Goal: Find contact information

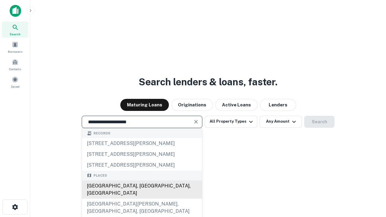
click at [142, 199] on div "Santa Monica, CA, USA" at bounding box center [142, 190] width 120 height 18
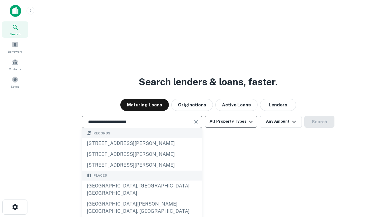
type input "**********"
click at [231, 121] on button "All Property Types" at bounding box center [231, 122] width 52 height 12
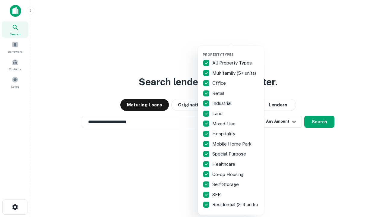
click at [236, 51] on button "button" at bounding box center [236, 51] width 66 height 0
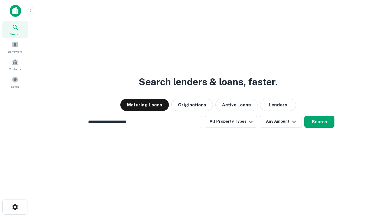
scroll to position [9, 0]
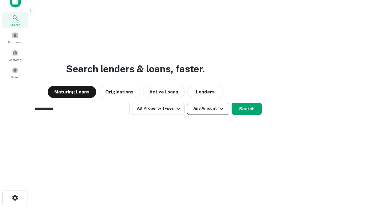
click at [187, 103] on button "Any Amount" at bounding box center [208, 109] width 42 height 12
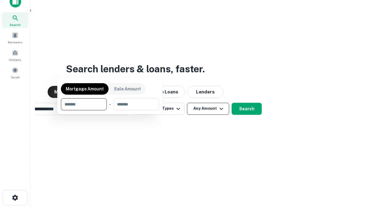
scroll to position [10, 0]
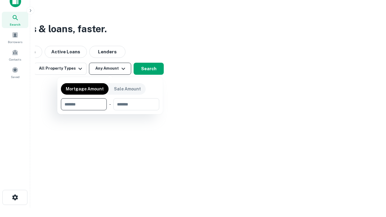
type input "*******"
click at [110, 110] on button "button" at bounding box center [110, 110] width 98 height 0
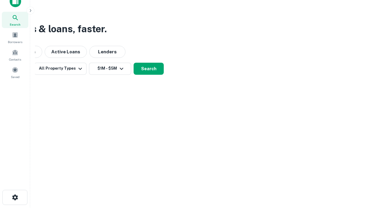
scroll to position [9, 0]
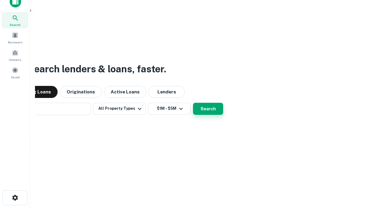
click at [193, 103] on button "Search" at bounding box center [208, 109] width 30 height 12
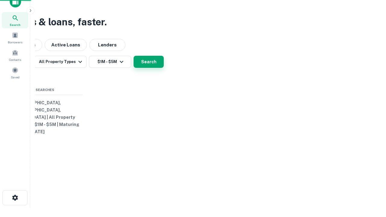
scroll to position [10, 0]
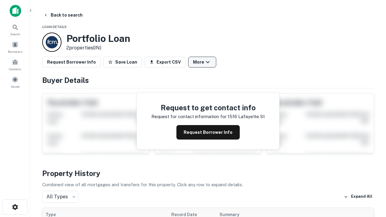
click at [202, 62] on button "More" at bounding box center [202, 62] width 28 height 11
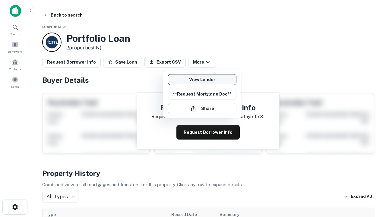
click at [202, 80] on link "View Lender" at bounding box center [202, 79] width 68 height 11
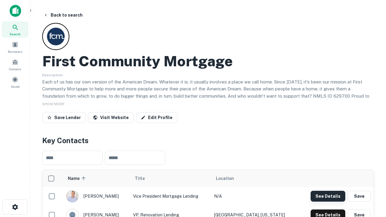
click at [328, 196] on button "See Details" at bounding box center [327, 196] width 35 height 11
click at [15, 207] on icon "button" at bounding box center [14, 206] width 7 height 7
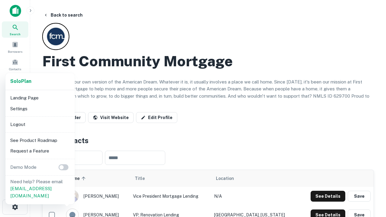
click at [40, 124] on li "Logout" at bounding box center [40, 124] width 64 height 11
